Goal: Task Accomplishment & Management: Manage account settings

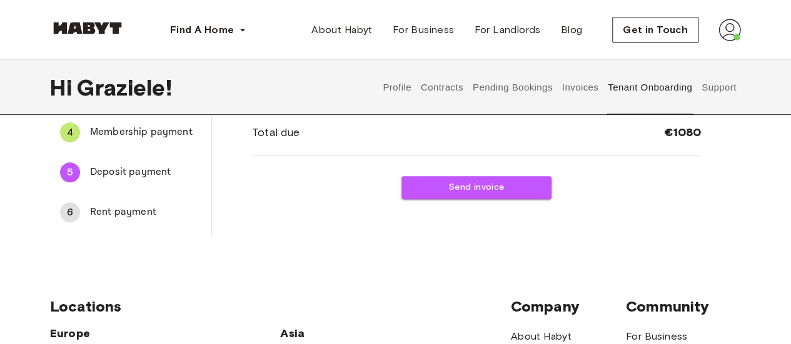
scroll to position [177, 0]
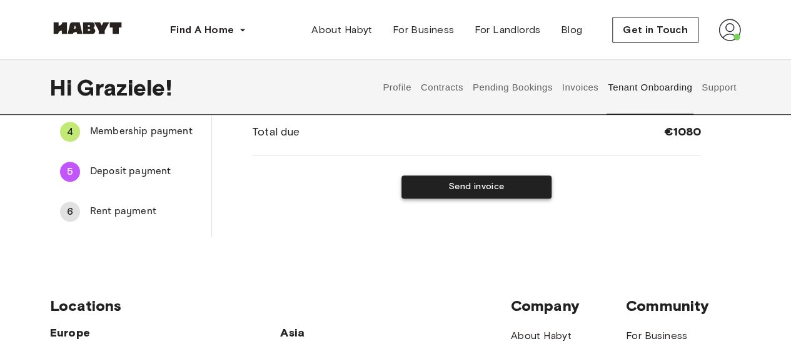
click at [455, 192] on button "Send invoice" at bounding box center [476, 187] width 150 height 23
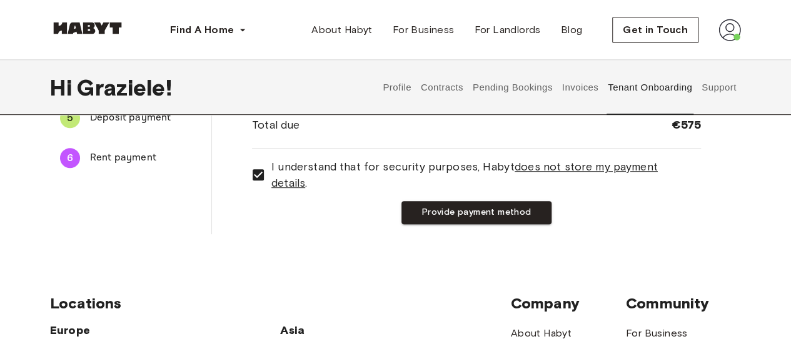
scroll to position [233, 0]
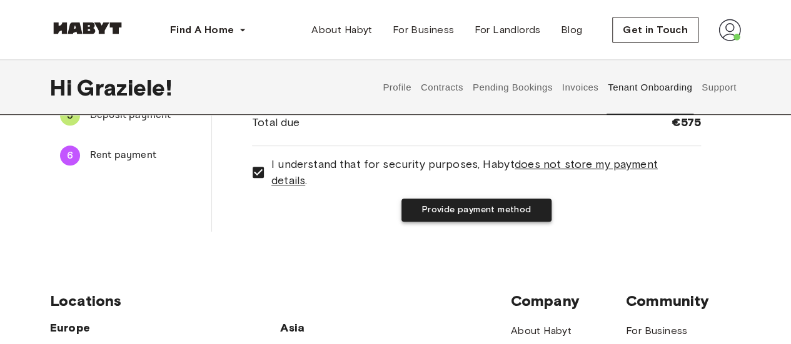
click at [455, 201] on button "Provide payment method" at bounding box center [476, 210] width 150 height 23
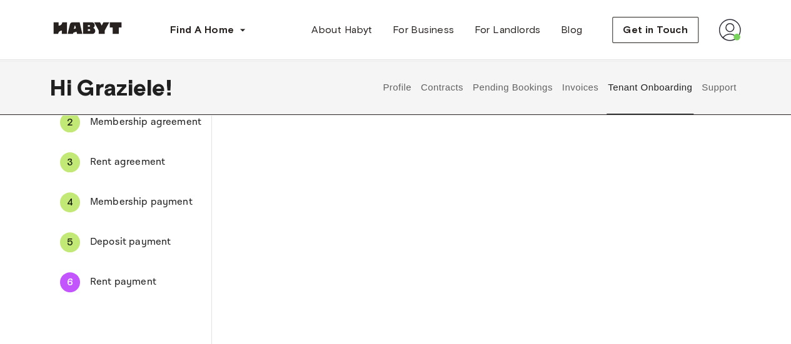
scroll to position [105, 0]
click at [641, 211] on div "The payment method you provide will be used to automatically charge your monthl…" at bounding box center [476, 277] width 449 height 425
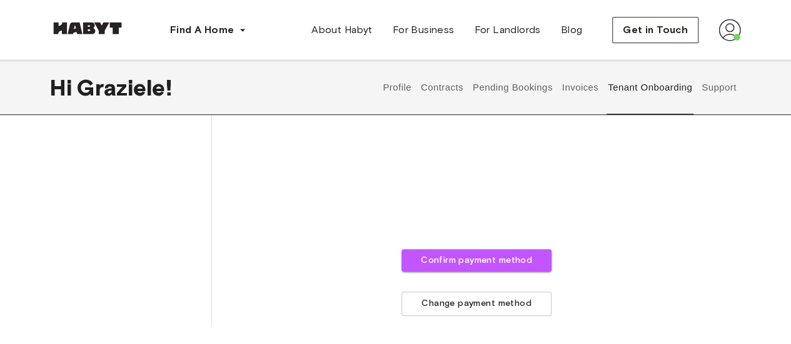
scroll to position [471, 0]
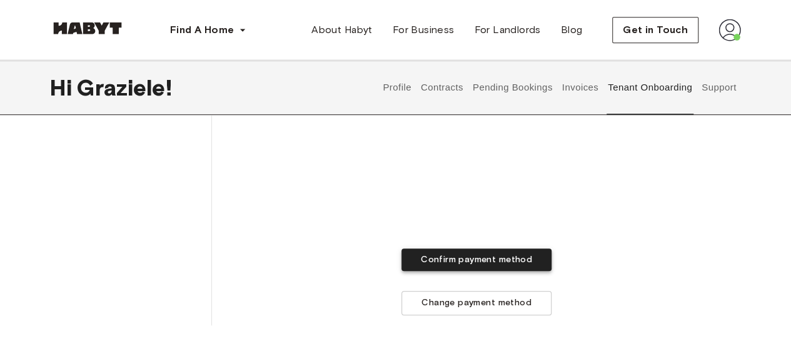
click at [512, 258] on button "Confirm payment method" at bounding box center [476, 260] width 150 height 23
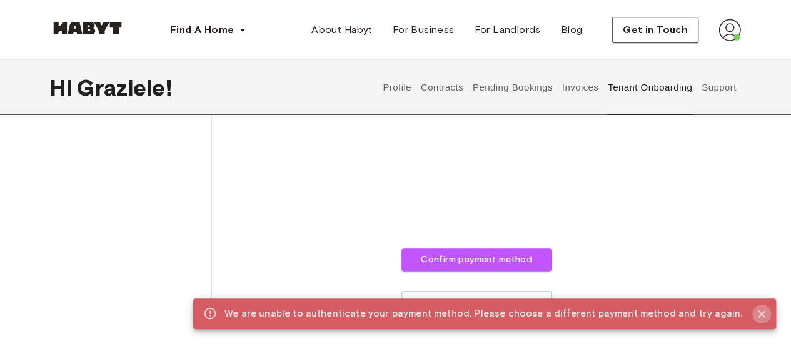
click at [762, 311] on icon "Close" at bounding box center [761, 314] width 12 height 12
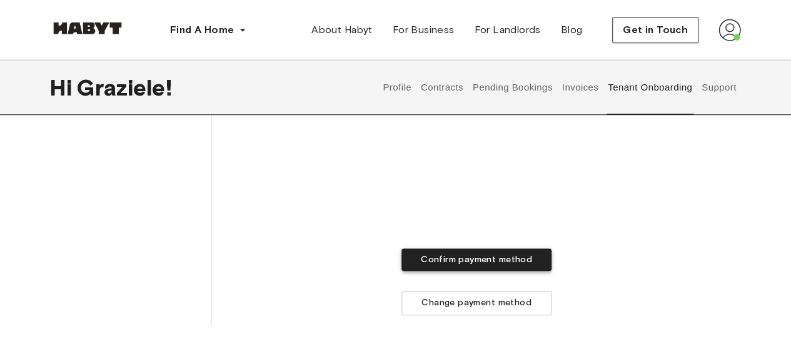
click at [518, 256] on button "Confirm payment method" at bounding box center [476, 260] width 150 height 23
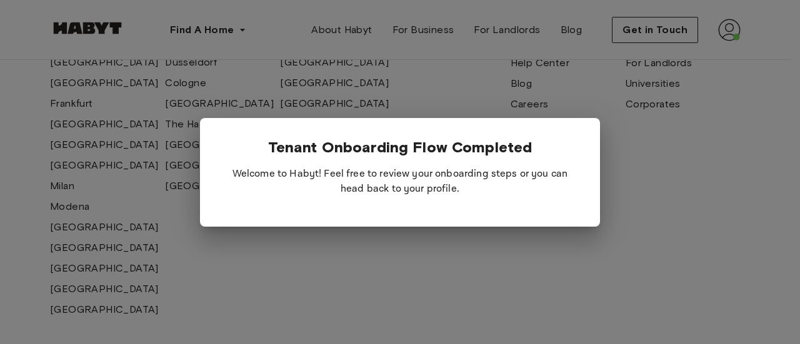
click at [627, 196] on div at bounding box center [400, 172] width 800 height 344
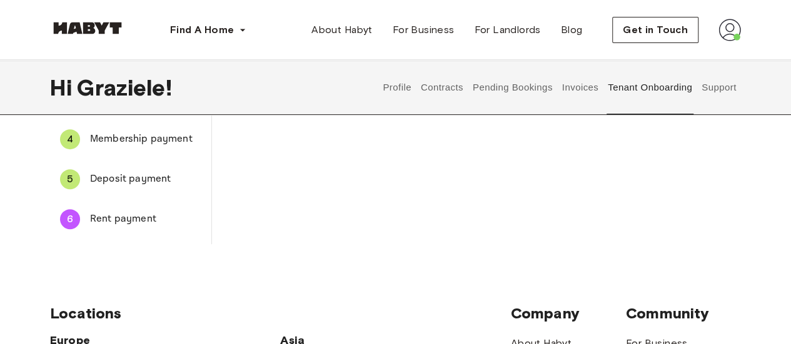
scroll to position [0, 0]
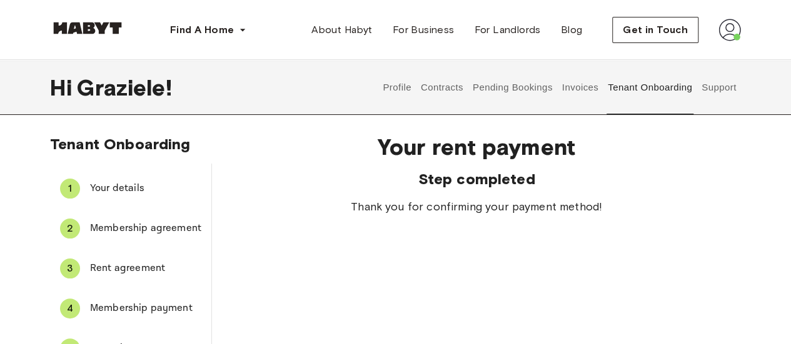
click at [734, 26] on img at bounding box center [729, 30] width 22 height 22
click at [700, 57] on span "Profile" at bounding box center [691, 58] width 31 height 15
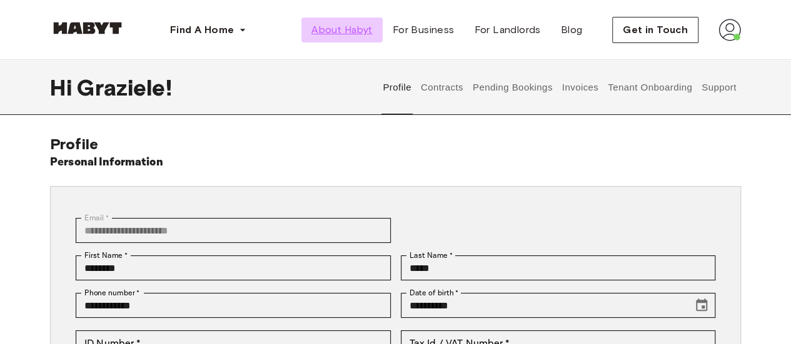
click at [356, 22] on span "About Habyt" at bounding box center [341, 29] width 61 height 15
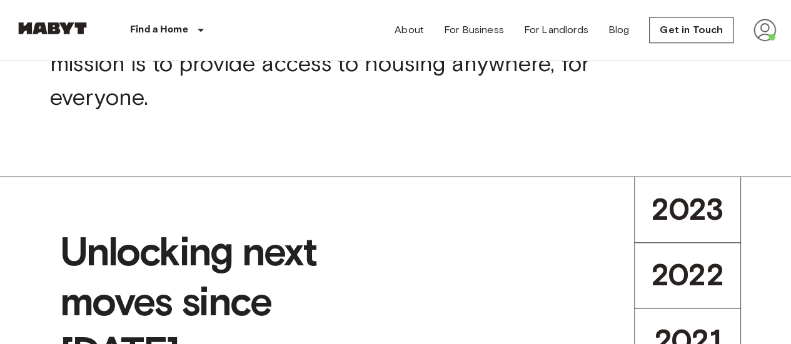
scroll to position [477, 0]
